Goal: Task Accomplishment & Management: Use online tool/utility

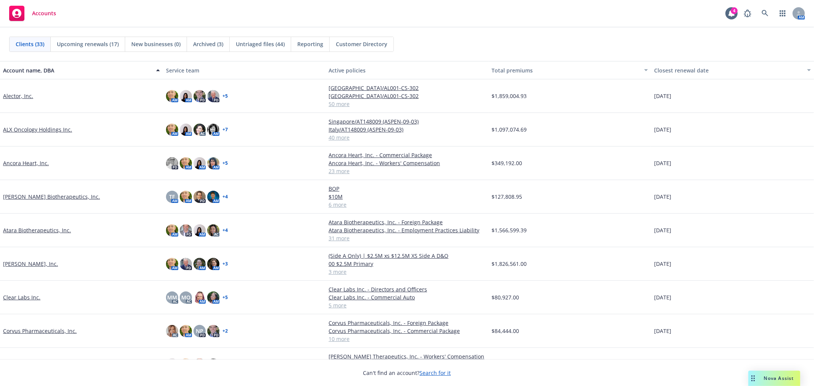
click at [582, 13] on div "Accounts 4 AM" at bounding box center [407, 13] width 814 height 27
click at [666, 22] on div "Accounts 4 AM" at bounding box center [407, 13] width 814 height 27
click at [755, 14] on div "AM" at bounding box center [772, 13] width 65 height 15
click at [761, 14] on link at bounding box center [764, 13] width 15 height 15
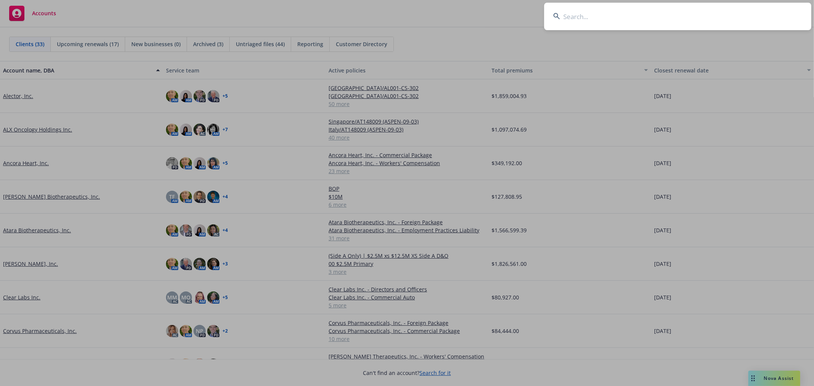
click at [700, 16] on input at bounding box center [677, 16] width 267 height 27
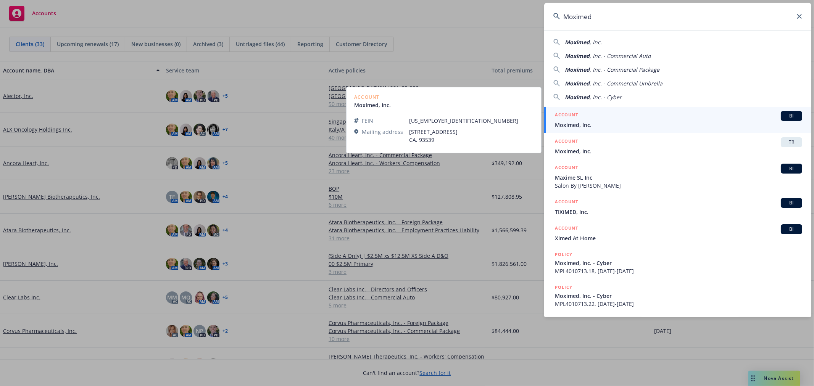
type input "Moximed"
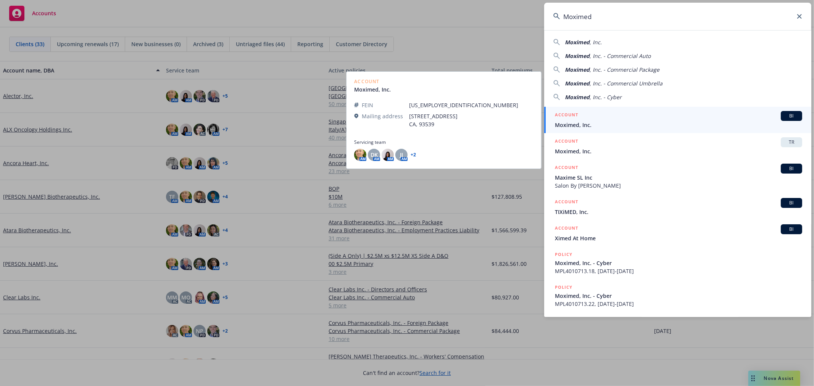
click at [608, 120] on div "ACCOUNT BI" at bounding box center [678, 116] width 247 height 10
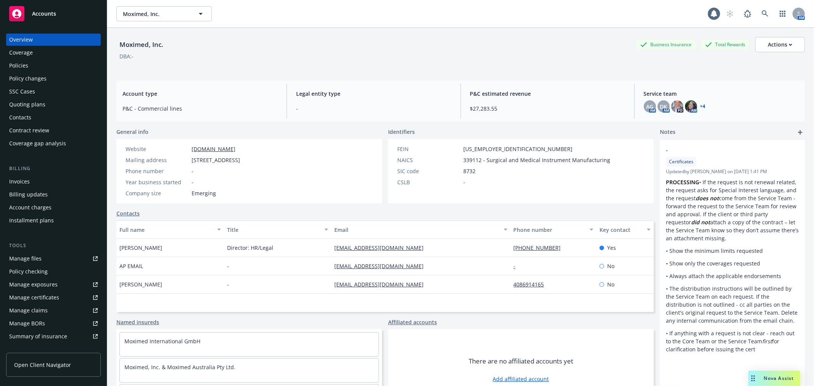
click at [23, 64] on div "Policies" at bounding box center [18, 65] width 19 height 12
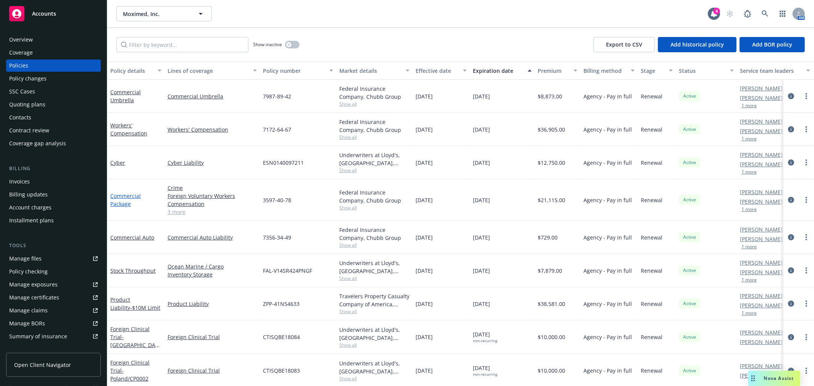
click at [129, 196] on link "Commercial Package" at bounding box center [125, 199] width 31 height 15
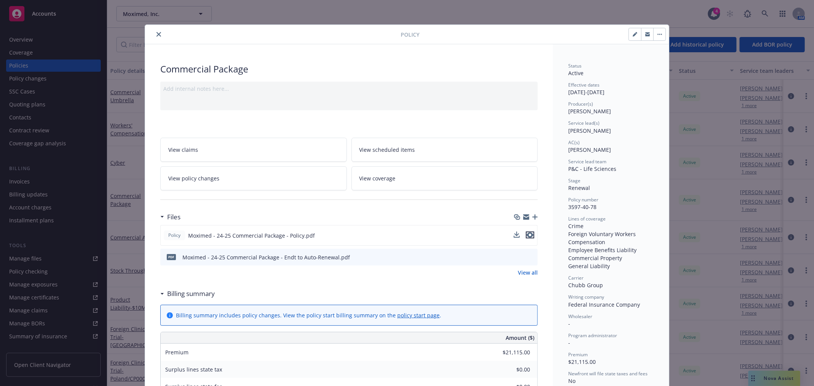
click at [526, 233] on icon "preview file" at bounding box center [529, 234] width 7 height 5
click at [156, 34] on icon "close" at bounding box center [158, 34] width 5 height 5
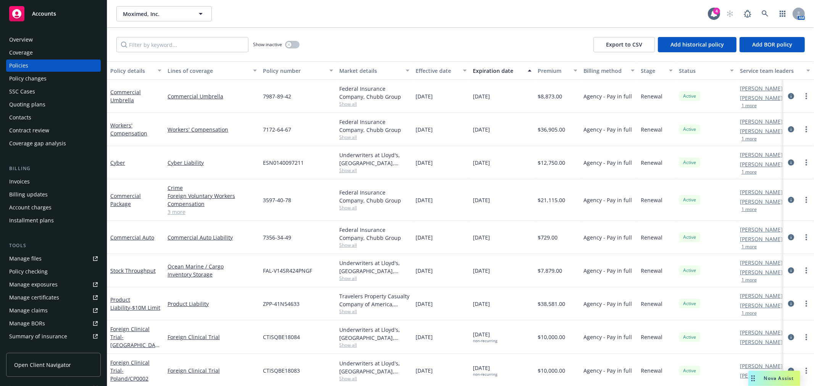
click at [28, 105] on div "Quoting plans" at bounding box center [27, 104] width 36 height 12
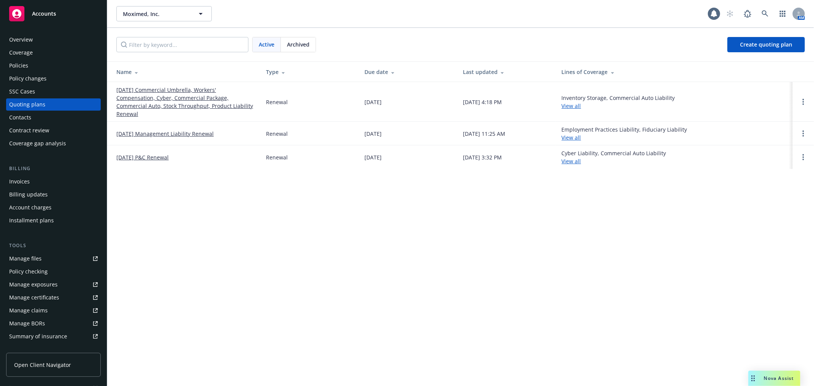
click at [203, 106] on link "[DATE] Commercial Umbrella, Workers' Compensation, Cyber, Commercial Package, C…" at bounding box center [184, 102] width 137 height 32
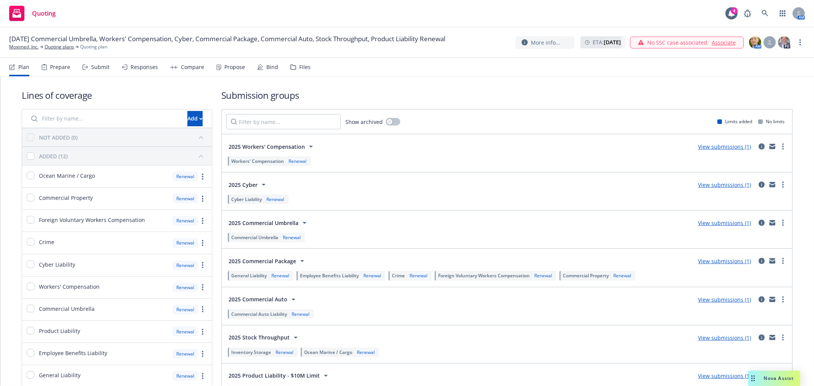
click at [93, 69] on div "Submit" at bounding box center [100, 67] width 18 height 6
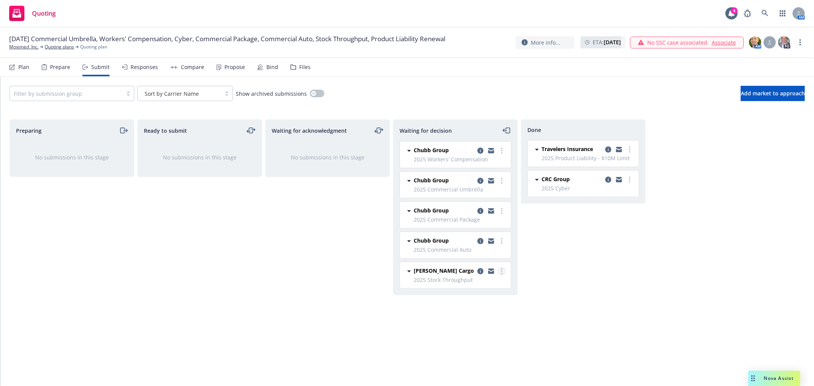
click at [503, 271] on link "more" at bounding box center [501, 271] width 9 height 9
click at [483, 317] on span "Add accepted decision" at bounding box center [467, 317] width 76 height 7
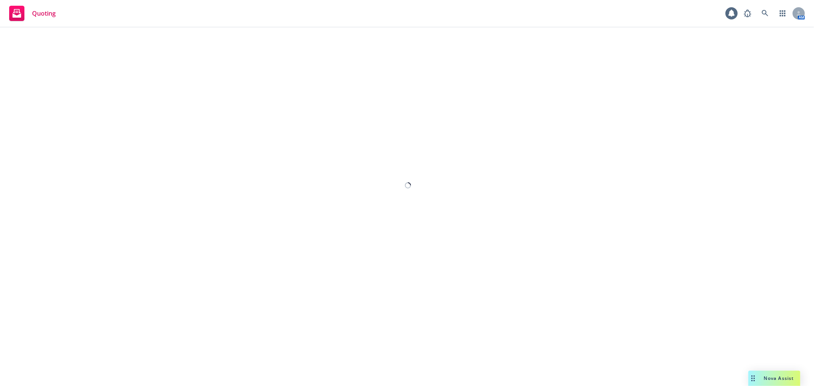
select select "12"
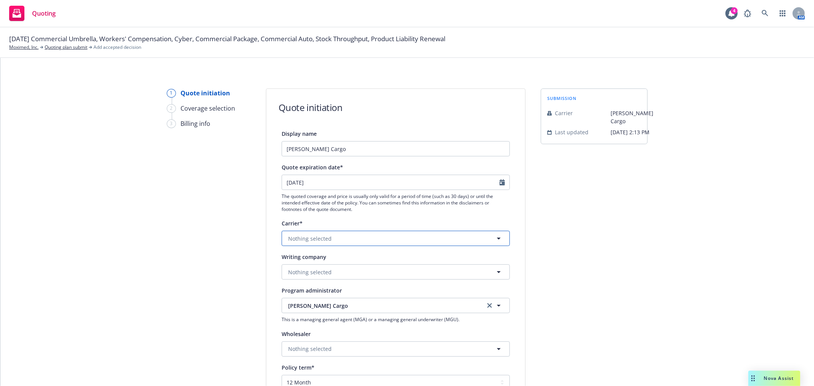
click at [420, 242] on button "Nothing selected" at bounding box center [395, 238] width 228 height 15
type input "beazle"
click at [320, 294] on div "Beazley Group Appointed carrier" at bounding box center [395, 283] width 227 height 28
click at [347, 269] on button "Nothing selected" at bounding box center [395, 271] width 228 height 15
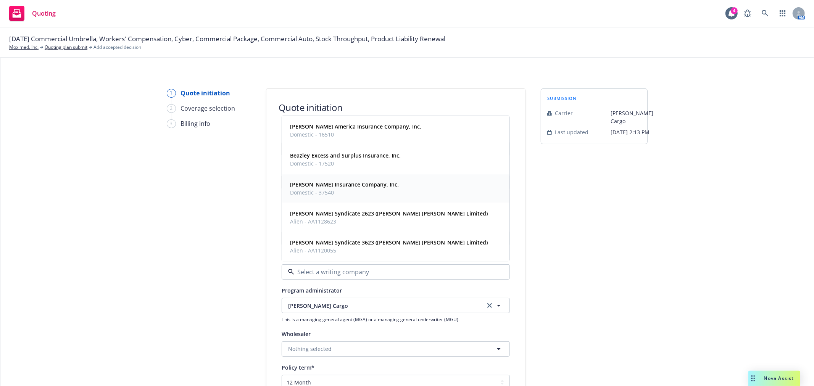
click at [355, 188] on strong "Beazley Insurance Company, Inc." at bounding box center [344, 184] width 109 height 7
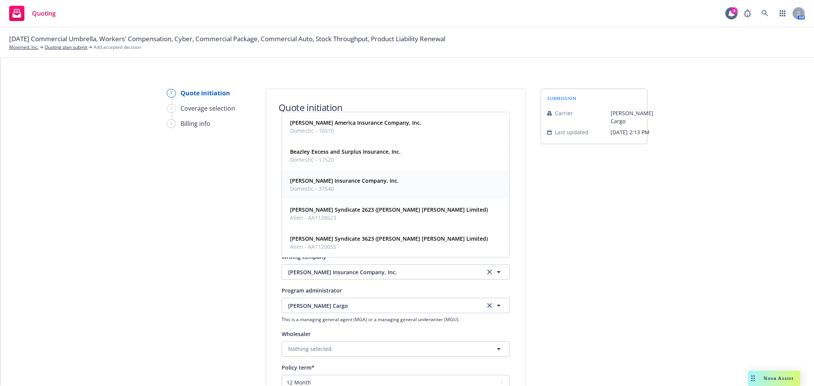
click at [752, 290] on div "1 Quote initiation 2 Coverage selection 3 Billing info Quote initiation Display…" at bounding box center [407, 343] width 795 height 511
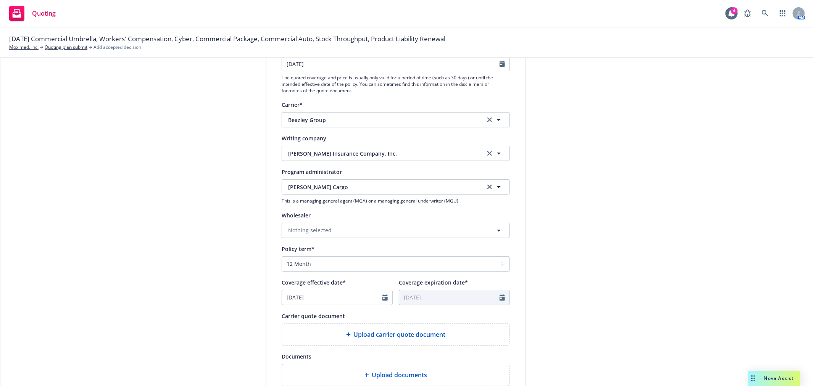
scroll to position [212, 0]
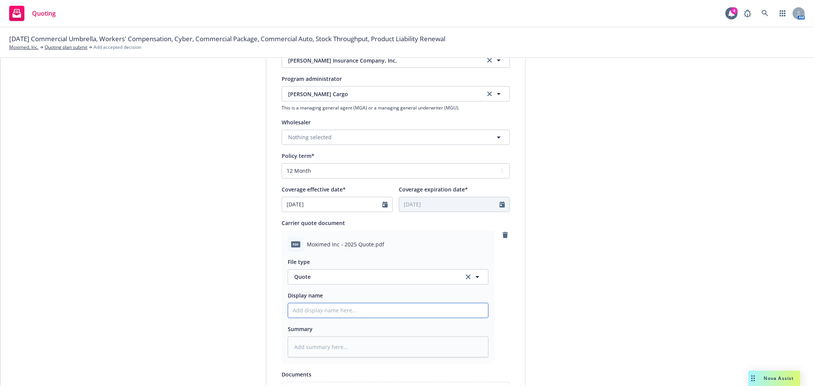
click at [348, 318] on input "Display name" at bounding box center [388, 310] width 200 height 14
type textarea "x"
type input "F"
type textarea "x"
type input "Fa"
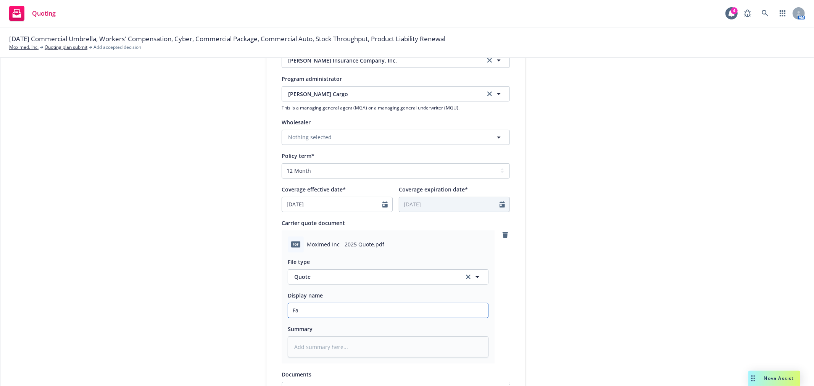
type textarea "x"
type input "Fal"
type textarea "x"
type input "Falv"
type textarea "x"
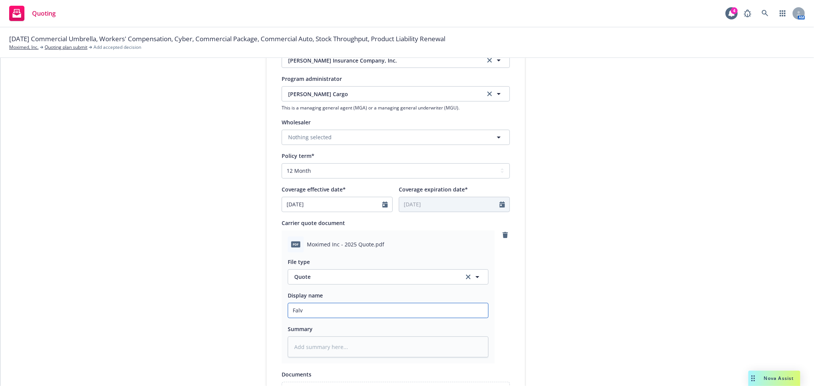
type input "Falve"
type textarea "x"
type input "Falvey"
type textarea "x"
type input "Falvey"
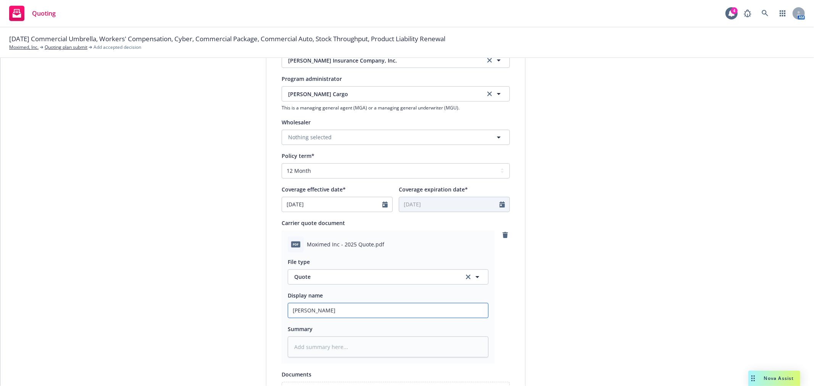
type textarea "x"
type input "Falvey C"
type textarea "x"
type input "Falvey Ca"
type textarea "x"
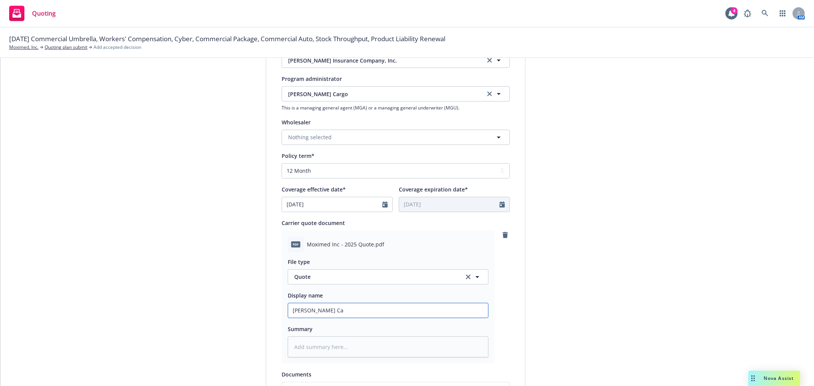
type input "Falvey Car"
type textarea "x"
type input "Falvey Carg"
type textarea "x"
type input "Falvey Cargo"
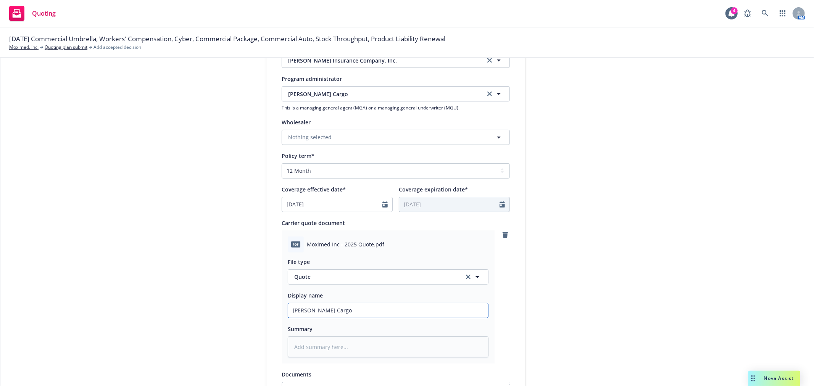
type textarea "x"
type input "Falvey Cargo"
type textarea "x"
type input "Falvey Cargo S"
type textarea "x"
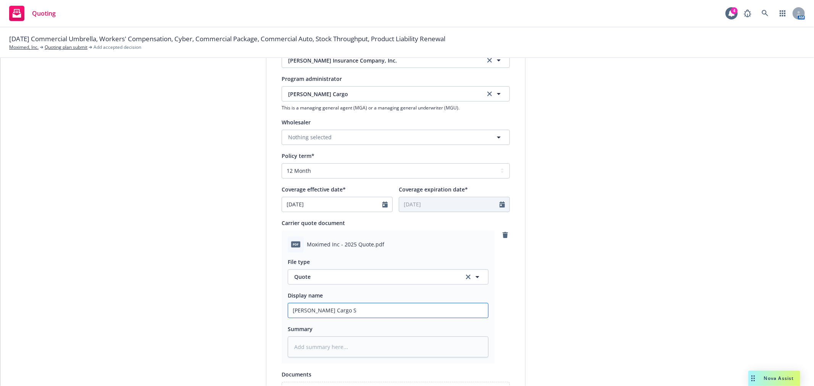
type input "Falvey Cargo ST"
type textarea "x"
type input "Falvey Cargo STP"
type textarea "x"
type input "Falvey Cargo STP"
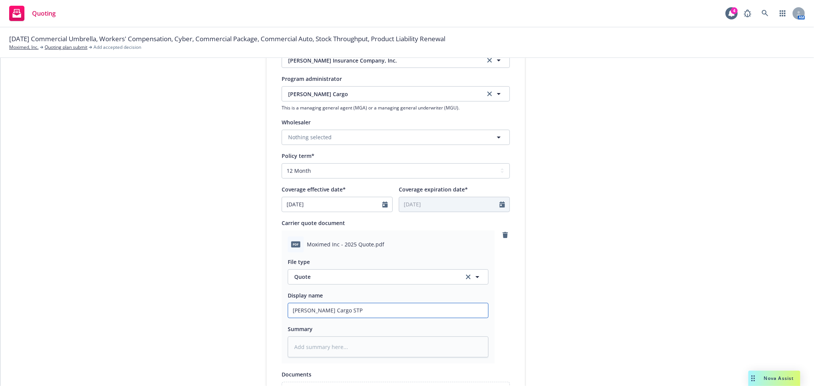
type textarea "x"
type input "Falvey Cargo STP R"
type textarea "x"
type input "Falvey Cargo STP Re"
type textarea "x"
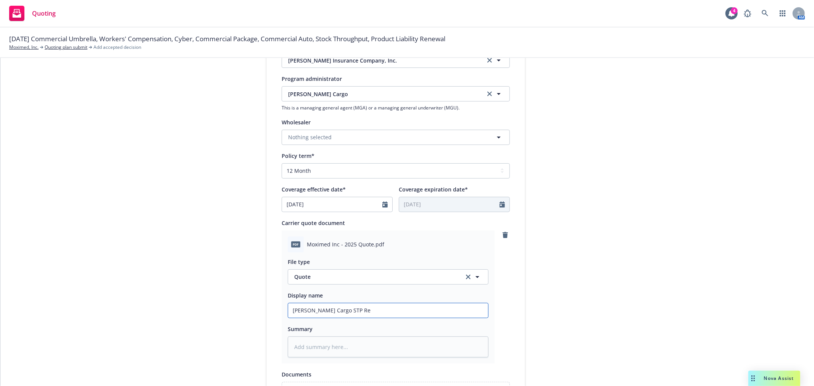
type input "Falvey Cargo STP Ren"
type textarea "x"
type input "Falvey Cargo STP Renew"
type textarea "x"
type input "Falvey Cargo STP Renewa"
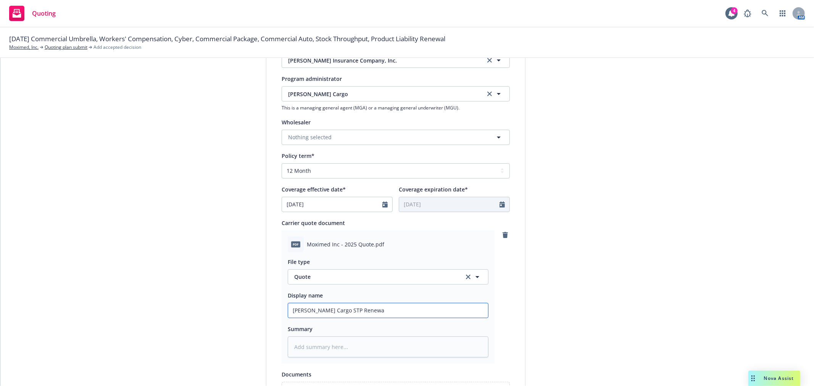
type textarea "x"
type input "Falvey Cargo STP Renewal"
type textarea "x"
type input "Falvey Cargo STP Renewal"
type textarea "x"
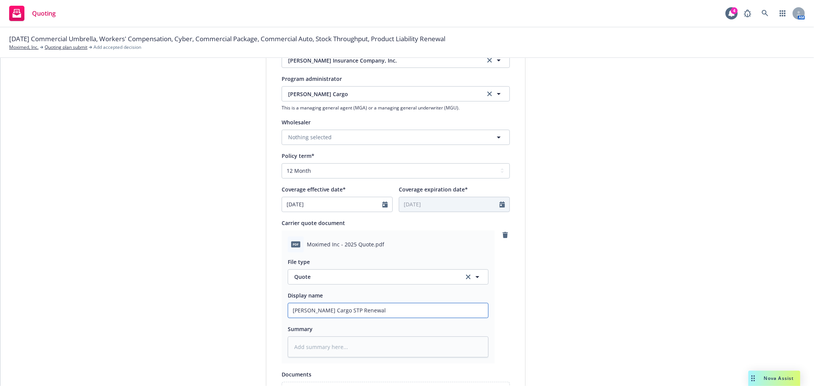
type input "Falvey Cargo STP Renewal Q"
type textarea "x"
type input "Falvey Cargo STP Renewal Qu"
type textarea "x"
type input "Falvey Cargo STP Renewal Quo"
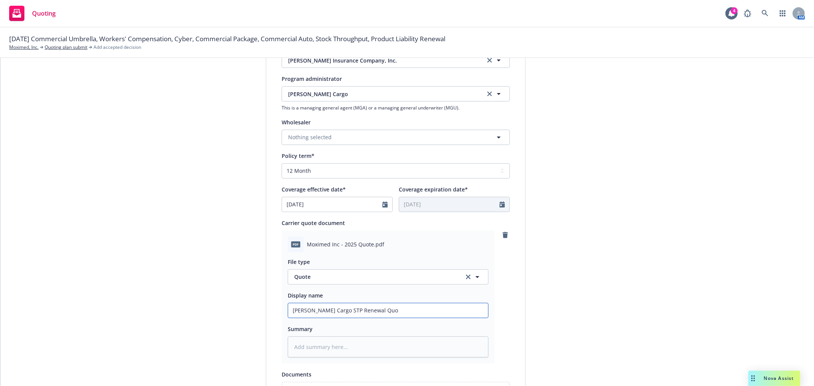
type textarea "x"
type input "Falvey Cargo STP Renewal Quot"
type textarea "x"
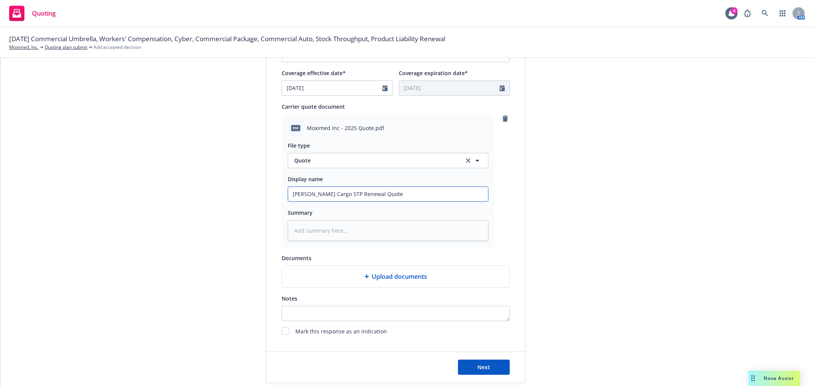
scroll to position [339, 0]
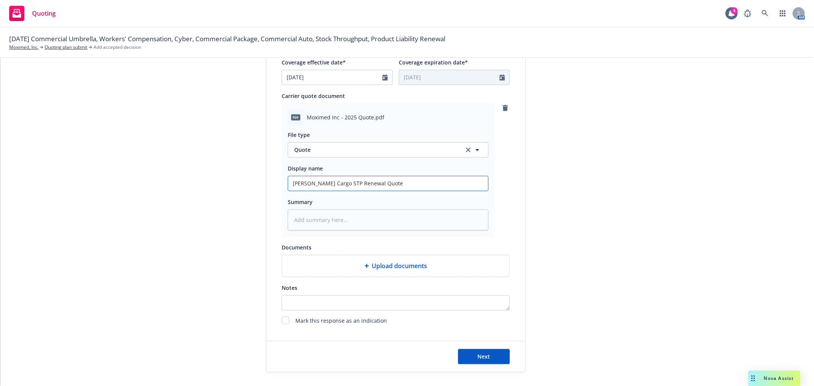
type input "Falvey Cargo STP Renewal Quote"
type textarea "x"
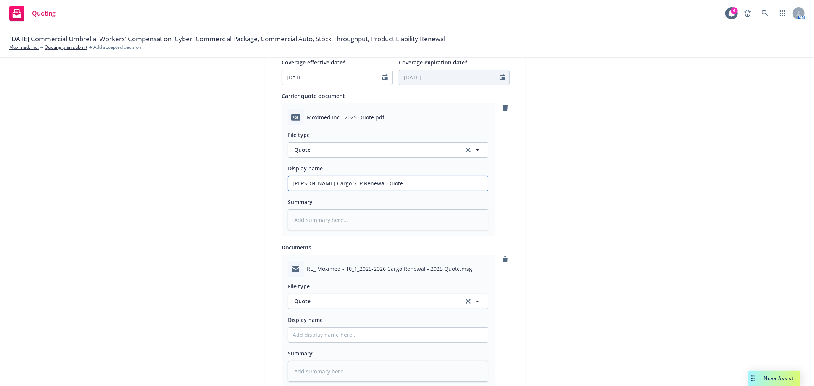
scroll to position [381, 0]
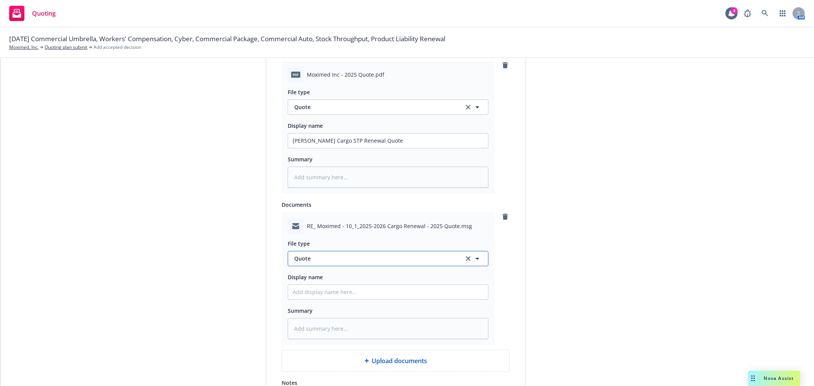
click at [391, 262] on span "Quote" at bounding box center [374, 258] width 161 height 8
type input "email"
click at [370, 276] on div "Email" at bounding box center [388, 279] width 191 height 11
click at [352, 294] on input "Display name" at bounding box center [388, 292] width 200 height 14
type textarea "x"
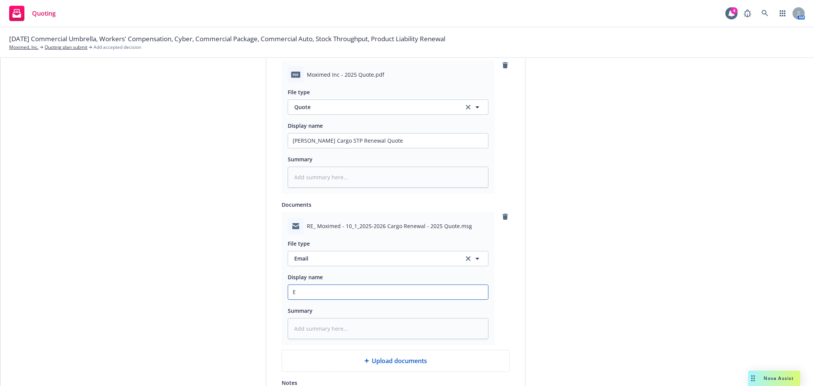
type input "Em"
type textarea "x"
type input "Emn"
type textarea "x"
type input "Emna"
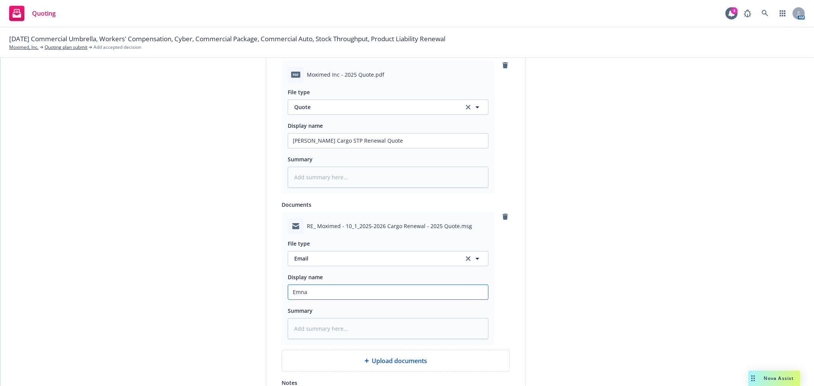
type textarea "x"
type input "Emn"
type textarea "x"
type input "Em"
type textarea "x"
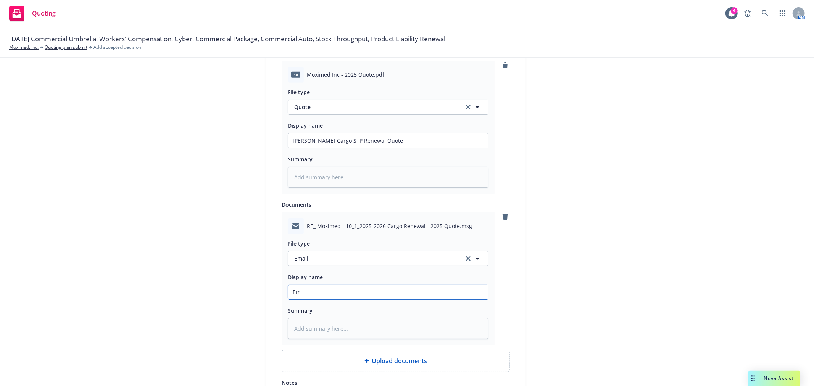
type input "Ema"
type textarea "x"
type input "Emai"
type textarea "x"
type input "Email"
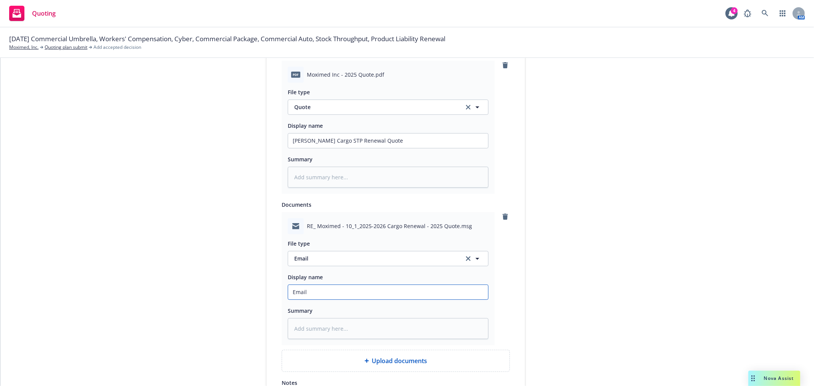
type textarea "x"
type input "Email"
type textarea "x"
type input "Email f"
type textarea "x"
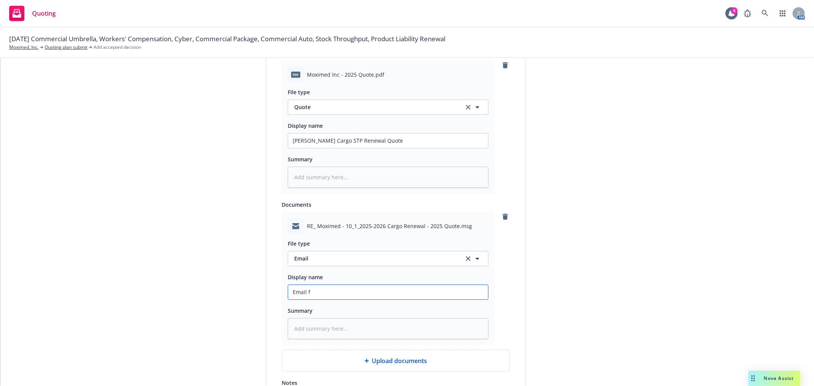
type input "Email fr"
type textarea "x"
type input "Email fro"
type textarea "x"
type input "Email from"
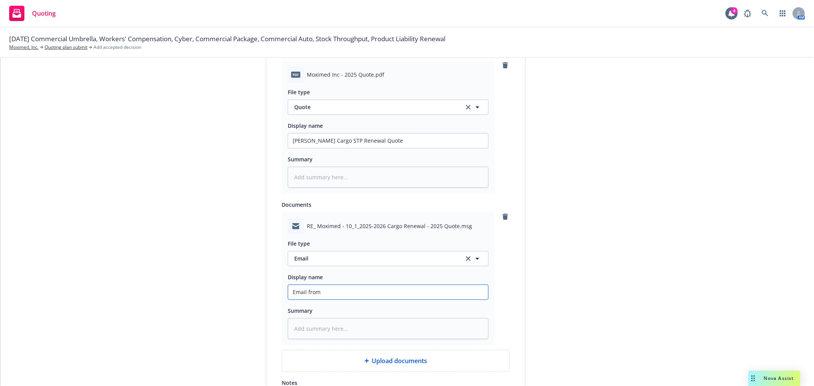
type textarea "x"
type input "Email fro"
type textarea "x"
type input "Email fr"
type textarea "x"
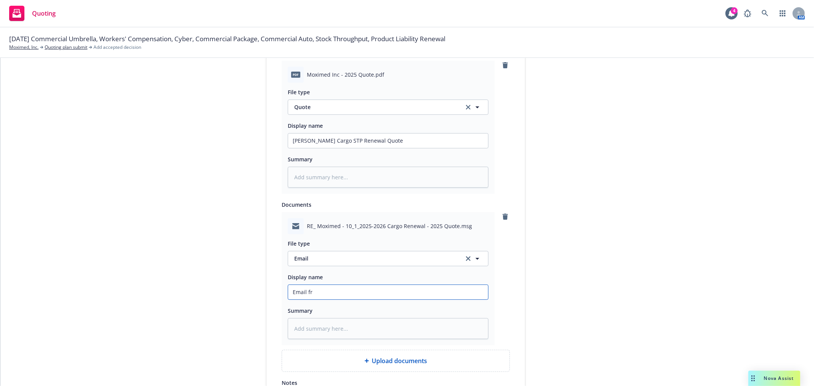
type input "Email fro"
type textarea "x"
type input "Email from"
type textarea "x"
type input "Email from"
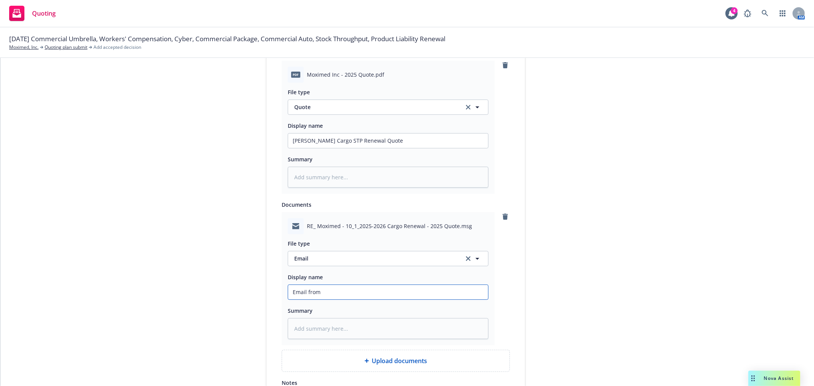
type textarea "x"
type input "Email from F"
type textarea "x"
type input "Email from Fa"
type textarea "x"
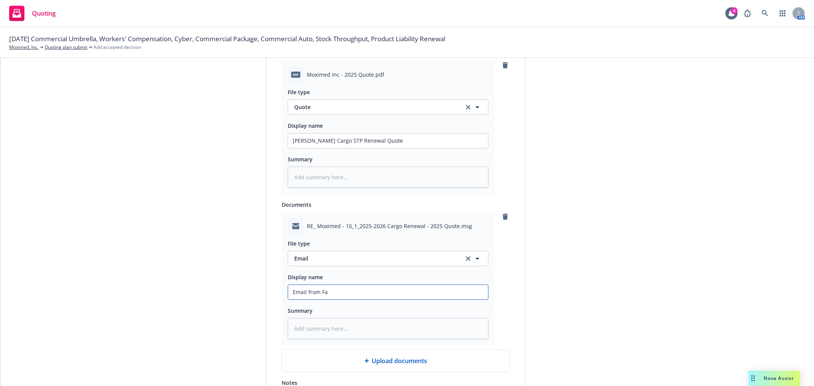
type input "Email from Fal"
type textarea "x"
type input "Email from Falv"
type textarea "x"
type input "Email from Falve"
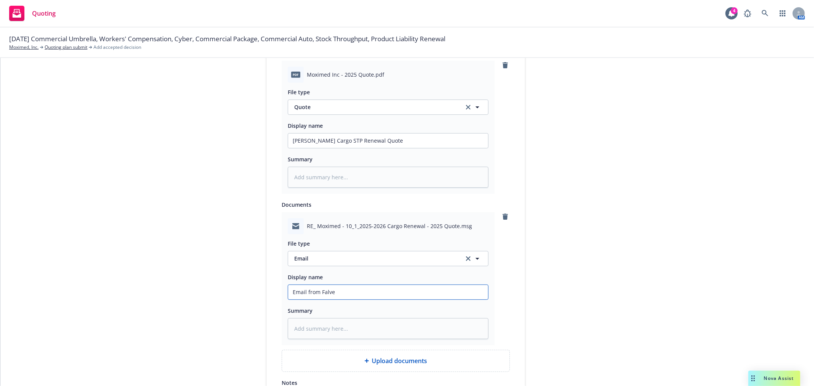
type textarea "x"
type input "Email from Falvey"
type textarea "x"
type input "Email from Falvey"
type textarea "x"
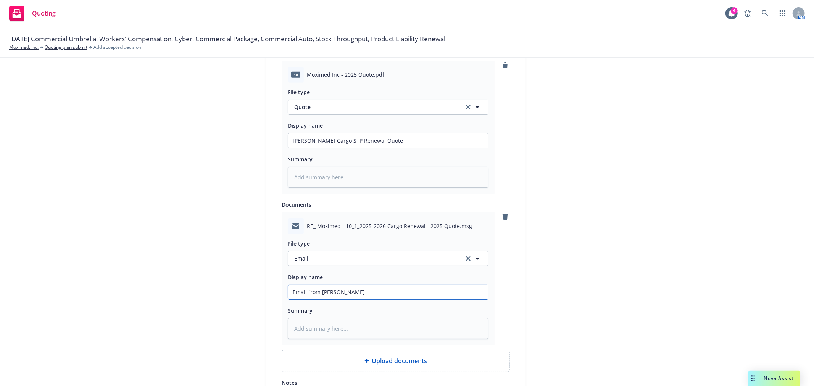
type input "Email from Falvey w"
type textarea "x"
type input "Email from Falvey wi"
type textarea "x"
type input "Email from Falvey wit"
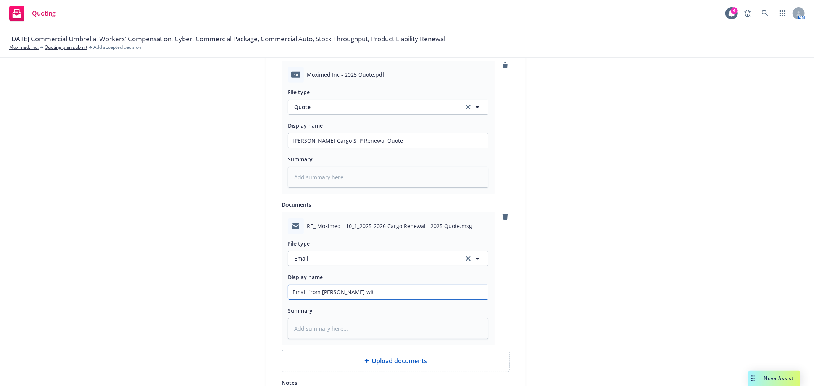
type textarea "x"
type input "Email from Falvey with"
type textarea "x"
type input "Email from Falvey with"
type textarea "x"
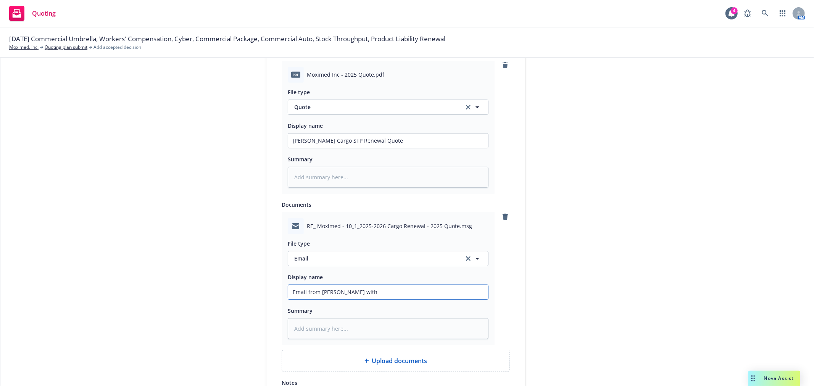
type input "Email from Falvey with C"
type textarea "x"
type input "Email from Falvey with Ca"
type textarea "x"
type input "Email from Falvey with Car"
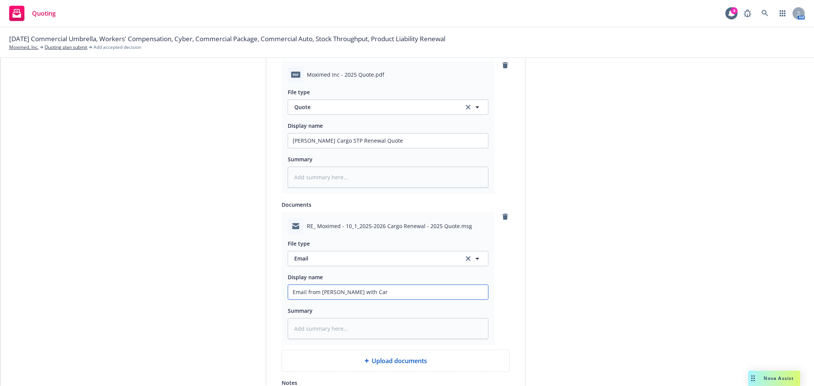
type textarea "x"
type input "Email from Falvey with Carg"
type textarea "x"
type input "Email from Falvey with Cargo"
type textarea "x"
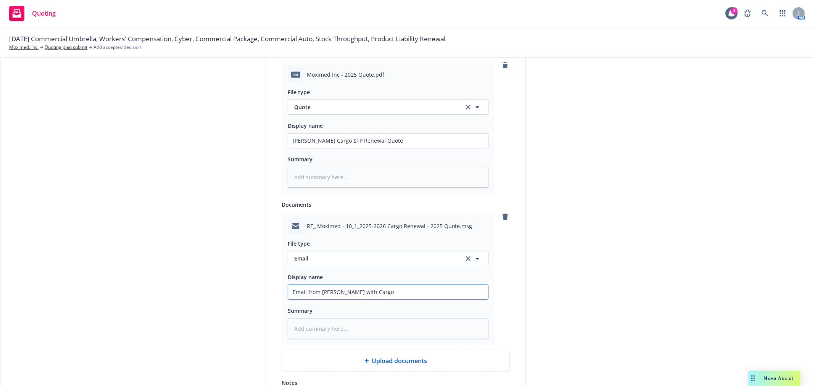
type input "Email from Falvey with Cargo"
type textarea "x"
type input "Email from Falvey with Cargo R"
type textarea "x"
type input "Email from Falvey with Cargo Re"
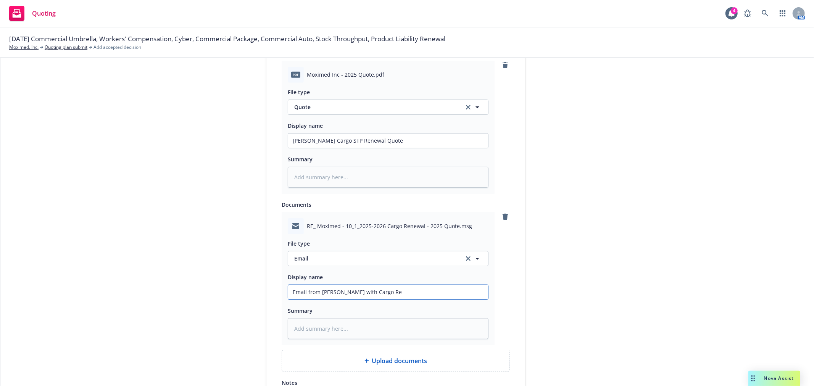
type textarea "x"
type input "Email from Falvey with Cargo Ren"
type textarea "x"
type input "Email from Falvey with Cargo Rene"
type textarea "x"
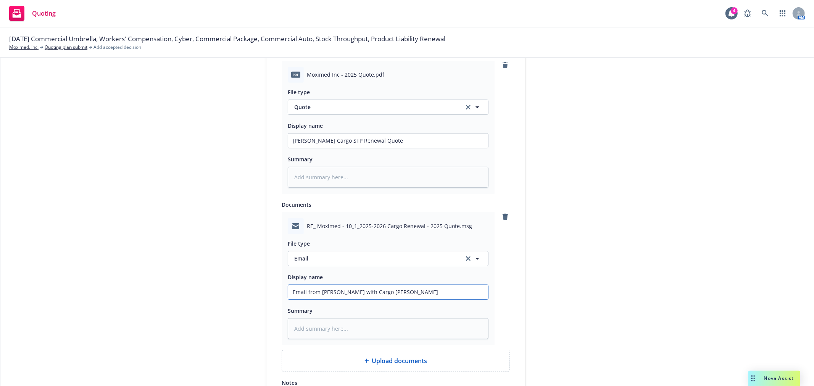
type input "Email from Falvey with Cargo Renew"
type textarea "x"
type input "Email from Falvey with Cargo Renewa"
type textarea "x"
type input "Email from Falvey with Cargo Renewal"
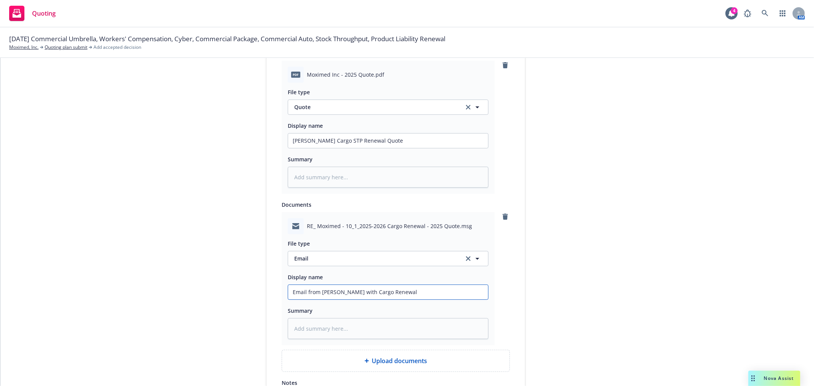
type textarea "x"
type input "Email from Falvey with Cargo Renewal"
type textarea "x"
type input "Email from Falvey with Cargo Renewal Q"
type textarea "x"
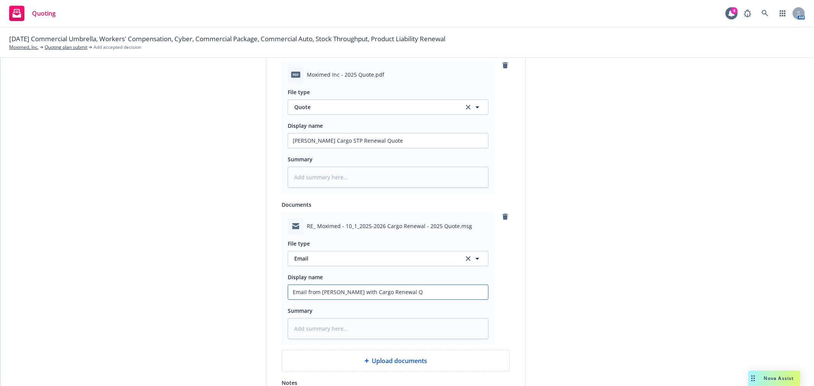
type input "Email from Falvey with Cargo Renewal Qu"
type textarea "x"
type input "Email from Falvey with Cargo Renewal Quo"
type textarea "x"
type input "Email from Falvey with Cargo Renewal Quot"
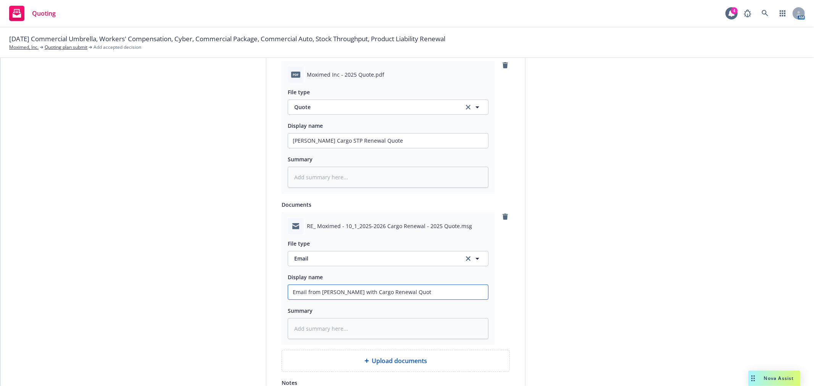
type textarea "x"
type input "Email from Falvey with Cargo Renewal Quote"
type textarea "x"
type input "Email from Falvey with Cargo Renewal Quote"
type textarea "x"
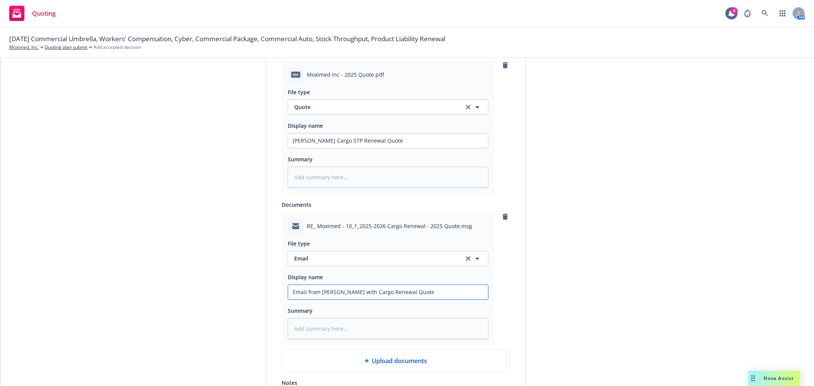
type input "Email from Falvey with Cargo Renewal Quote A"
type textarea "x"
type input "Email from Falvey with Cargo Renewal Quote At"
type textarea "x"
type input "Email from Falvey with Cargo Renewal Quote Att"
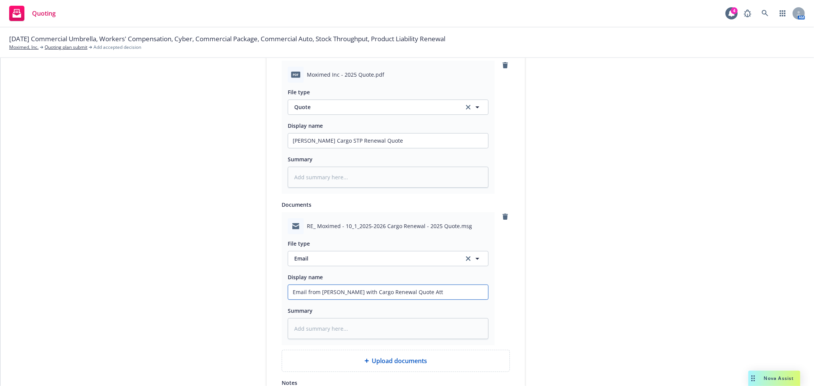
type textarea "x"
type input "Email from Falvey with Cargo Renewal Quote Atta"
type textarea "x"
type input "Email from Falvey with Cargo Renewal Quote Attac"
type textarea "x"
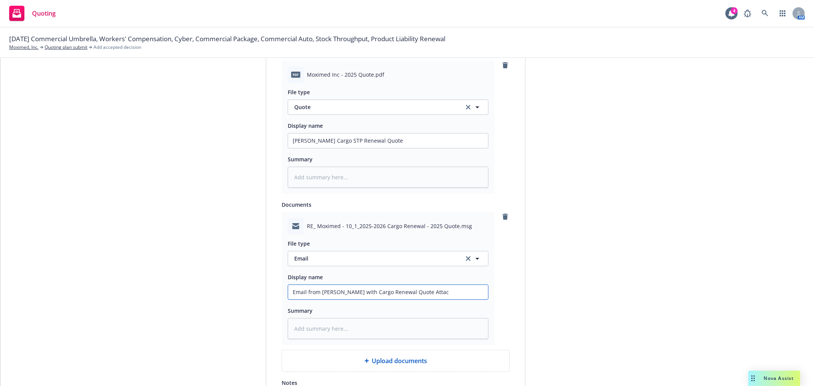
type input "Email from Falvey with Cargo Renewal Quote Attach"
type textarea "x"
type input "Email from Falvey with Cargo Renewal Quote Attache"
type textarea "x"
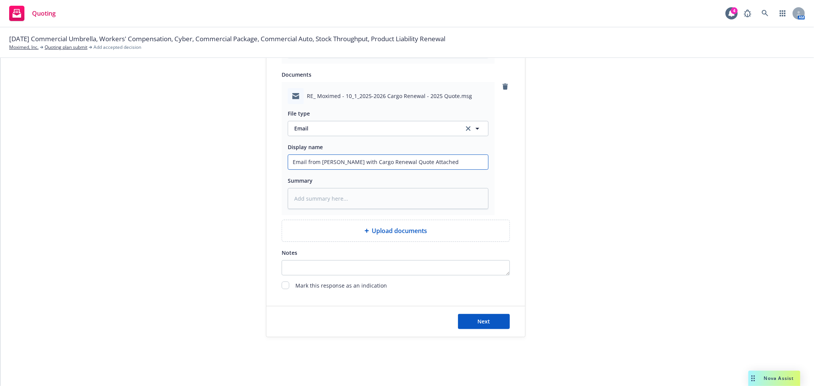
scroll to position [513, 0]
type input "Email from Falvey with Cargo Renewal Quote Attached"
click at [471, 321] on button "Next" at bounding box center [484, 321] width 52 height 15
type textarea "x"
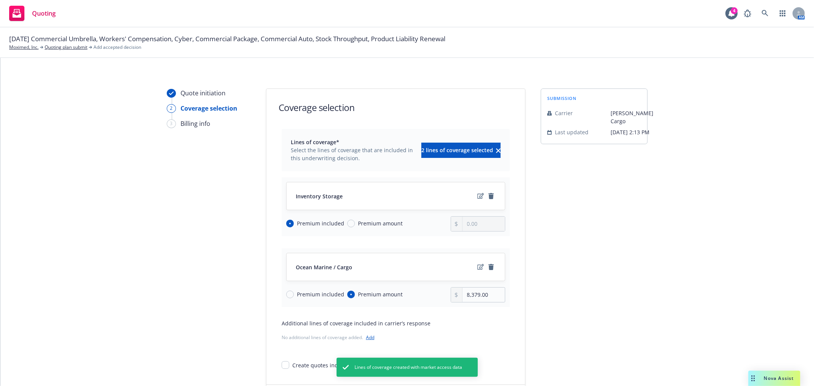
scroll to position [42, 0]
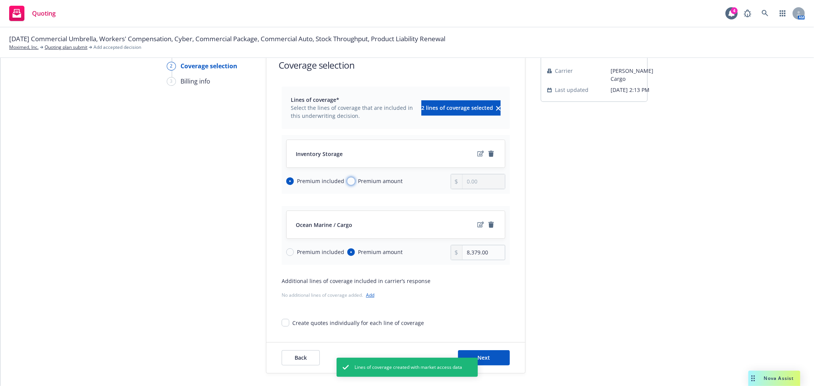
click at [347, 182] on input "Premium amount" at bounding box center [351, 181] width 8 height 8
radio input "true"
radio input "false"
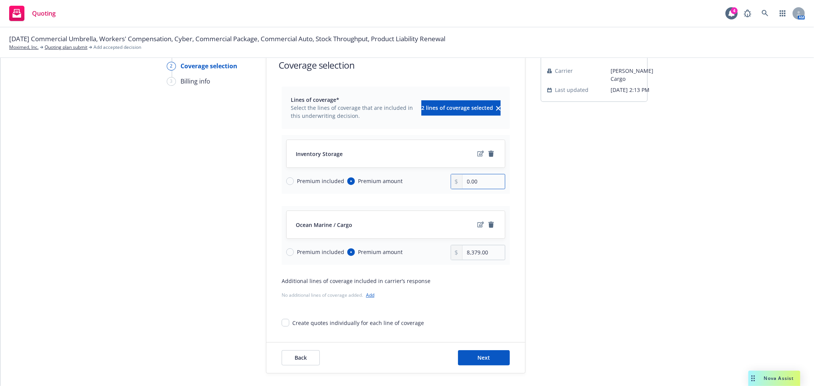
drag, startPoint x: 477, startPoint y: 182, endPoint x: 367, endPoint y: 177, distance: 109.9
click at [367, 177] on div "Premium included Premium amount 0.00" at bounding box center [395, 181] width 219 height 15
type input "5,554.00"
click at [494, 257] on input "8,379.00" at bounding box center [483, 252] width 42 height 14
drag, startPoint x: 494, startPoint y: 254, endPoint x: 420, endPoint y: 246, distance: 74.5
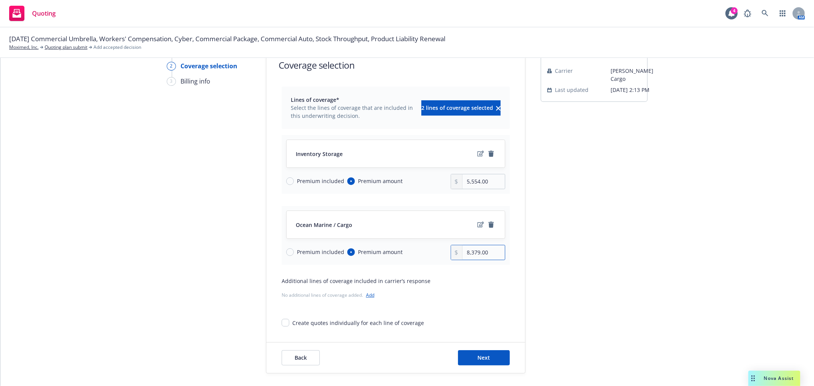
click at [420, 246] on div "Premium included Premium amount 8,379.00" at bounding box center [395, 252] width 219 height 15
type input "1,408.00"
click at [630, 268] on div "submission Carrier Falvey Cargo Last updated 9/15, 2:13 PM" at bounding box center [593, 209] width 107 height 327
click at [481, 350] on button "Next" at bounding box center [484, 357] width 52 height 15
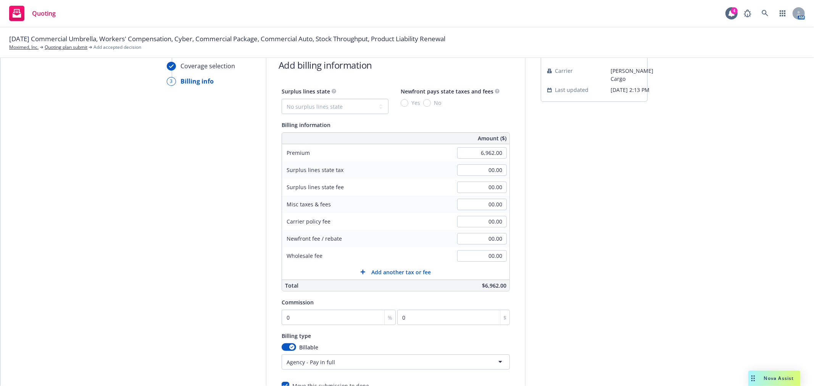
click at [592, 214] on div "submission Carrier Falvey Cargo Last updated 9/15, 2:13 PM" at bounding box center [593, 241] width 107 height 390
click at [316, 316] on input "0" at bounding box center [338, 317] width 114 height 15
type input "1"
type input "69.62"
type input "17"
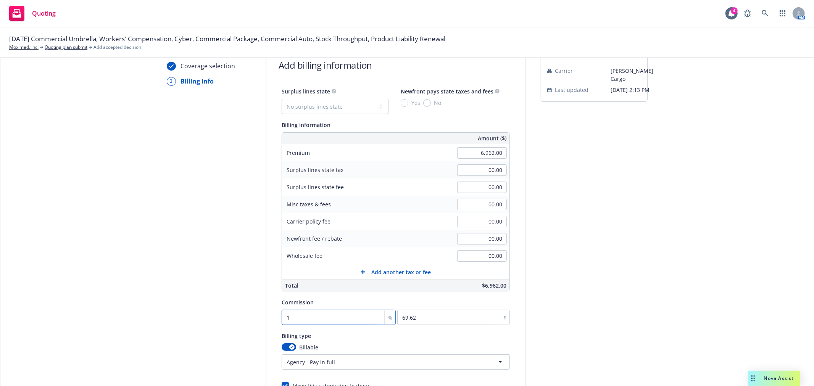
type input "1183.54"
type input "17.5"
type input "1218.35"
type input "17.5"
click at [635, 189] on div "submission Carrier Falvey Cargo Last updated 9/15, 2:13 PM" at bounding box center [593, 241] width 107 height 390
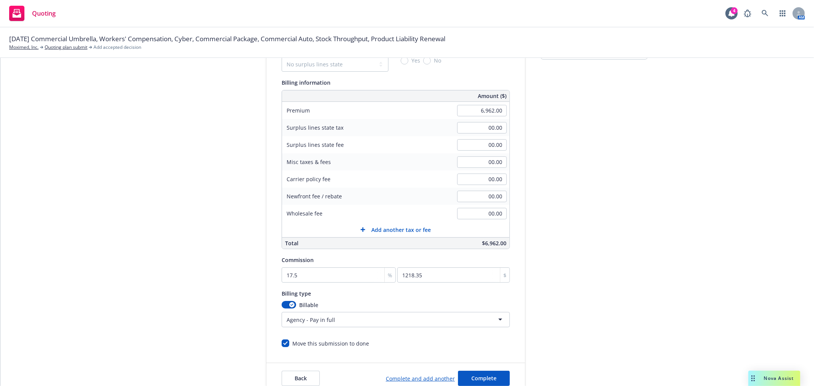
scroll to position [127, 0]
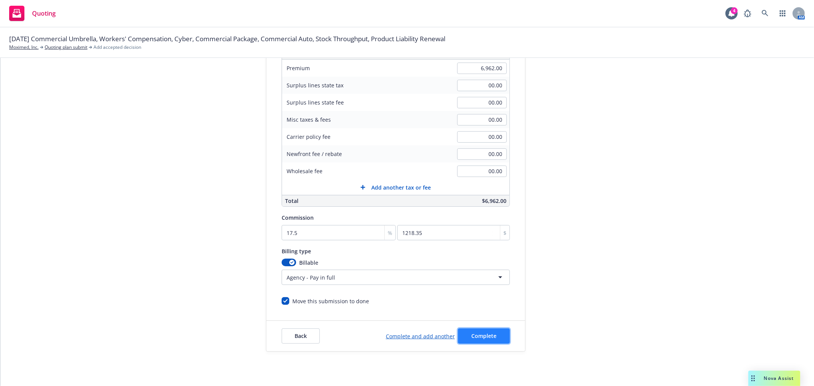
click at [496, 338] on button "Complete" at bounding box center [484, 335] width 52 height 15
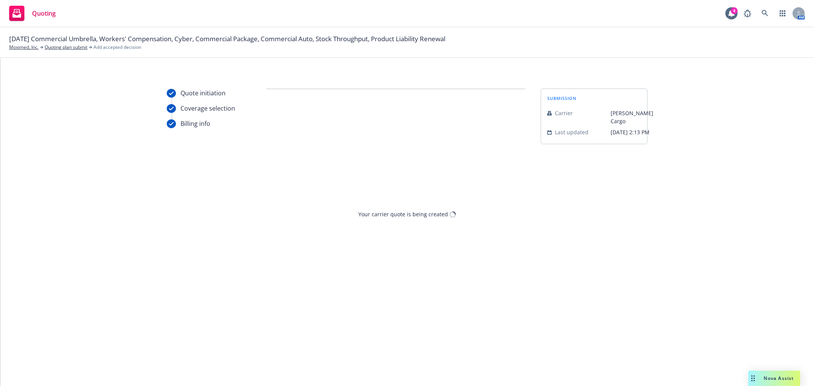
scroll to position [0, 0]
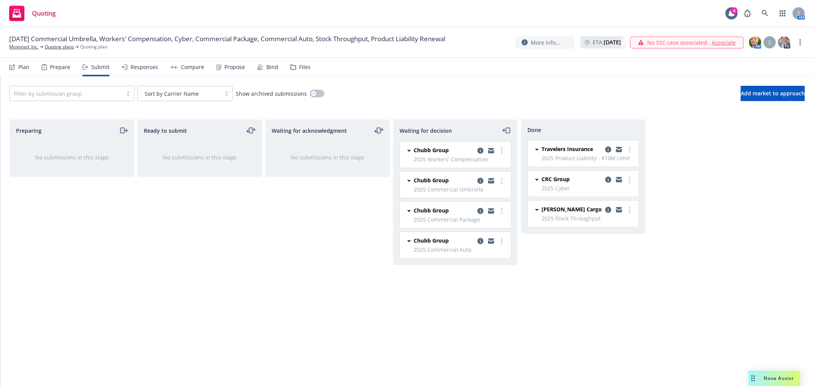
click at [679, 238] on div "Preparing No submissions in this stage Ready to submit No submissions in this s…" at bounding box center [407, 244] width 795 height 251
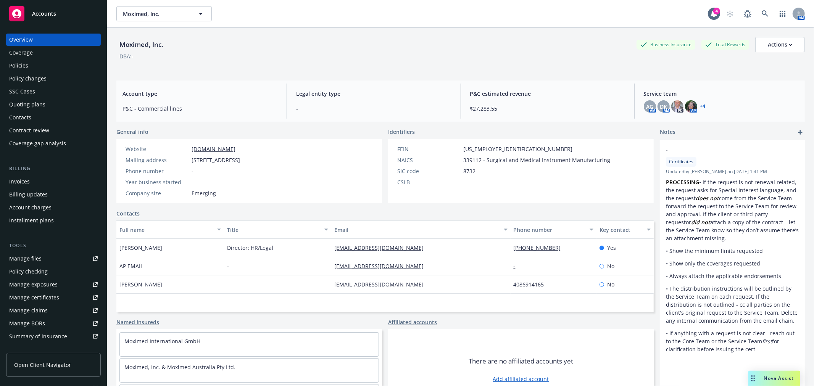
click at [11, 62] on div "Policies" at bounding box center [18, 65] width 19 height 12
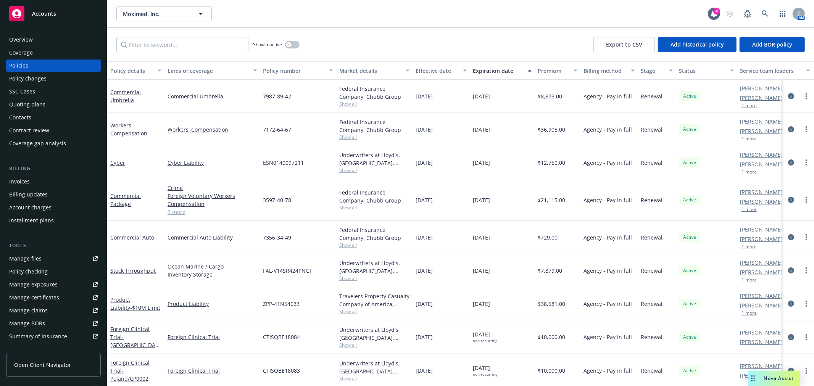
click at [390, 35] on div "Show inactive Export to CSV Add historical policy Add BOR policy" at bounding box center [460, 45] width 706 height 34
